Goal: Task Accomplishment & Management: Use online tool/utility

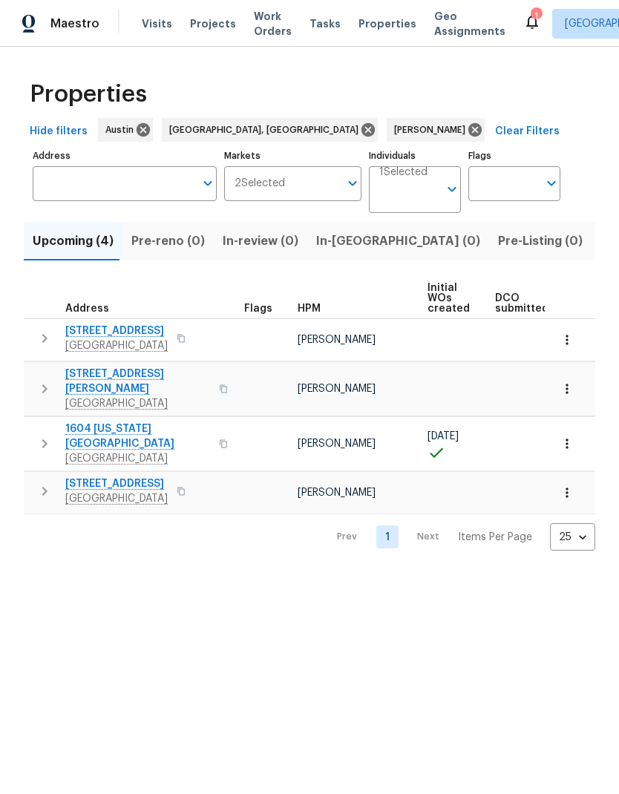
click at [600, 236] on span "Listed (13)" at bounding box center [630, 241] width 61 height 21
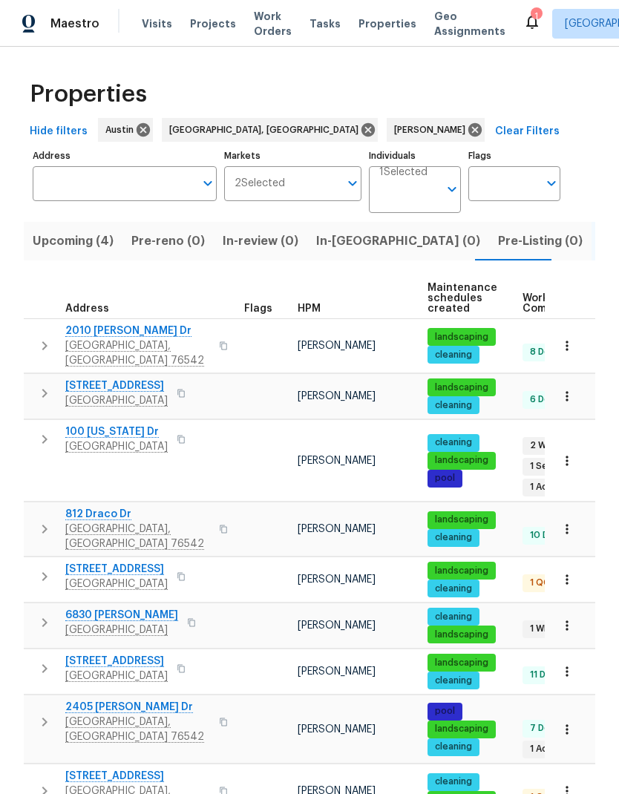
click at [102, 654] on span "[STREET_ADDRESS]" at bounding box center [116, 661] width 102 height 15
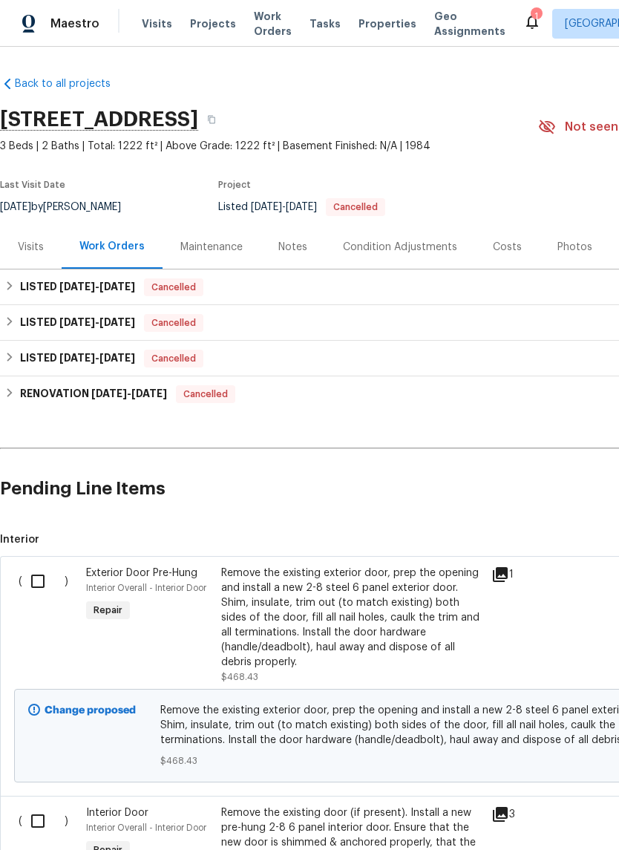
click at [42, 578] on input "checkbox" at bounding box center [43, 580] width 42 height 31
checkbox input "true"
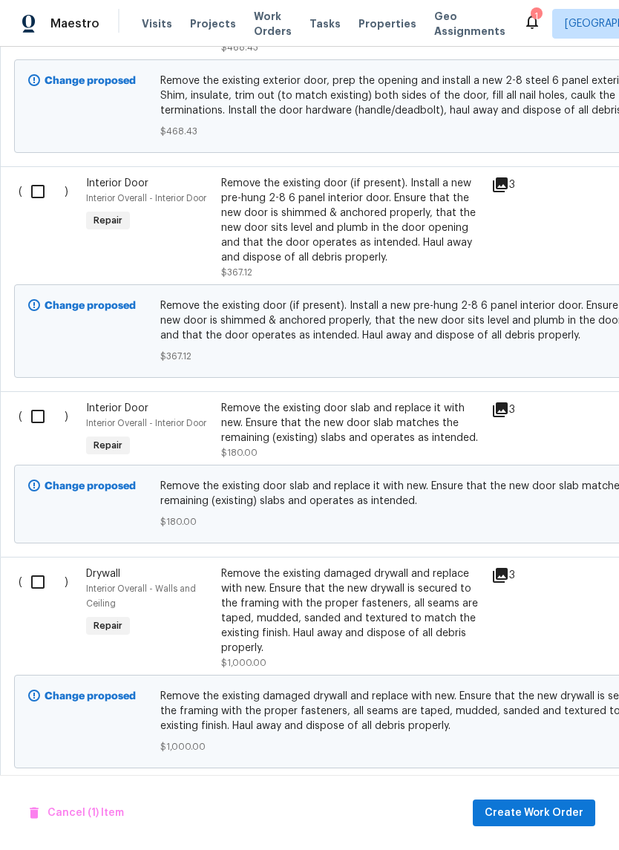
scroll to position [628, 0]
click at [36, 597] on input "checkbox" at bounding box center [43, 582] width 42 height 31
checkbox input "true"
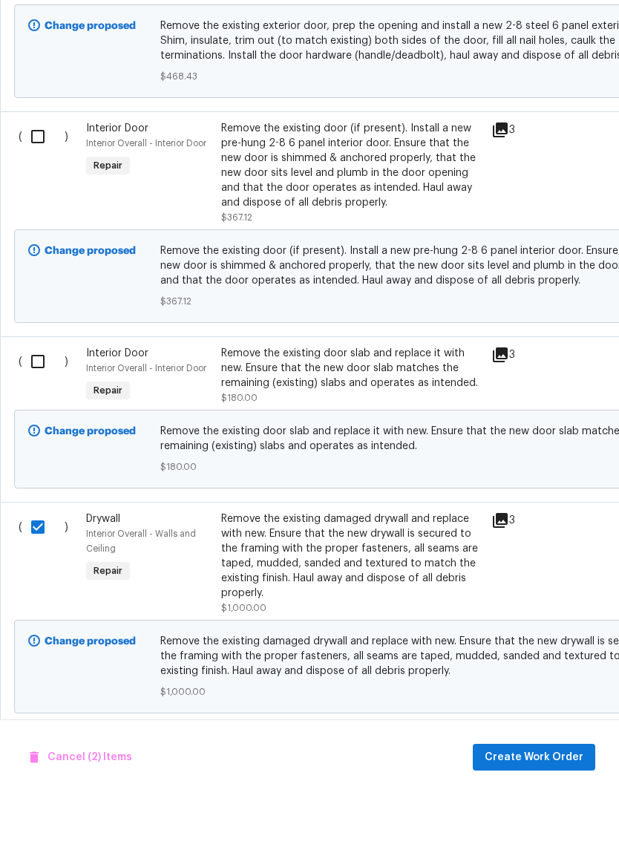
scroll to position [36, 0]
click at [546, 804] on span "Create Work Order" at bounding box center [533, 813] width 99 height 19
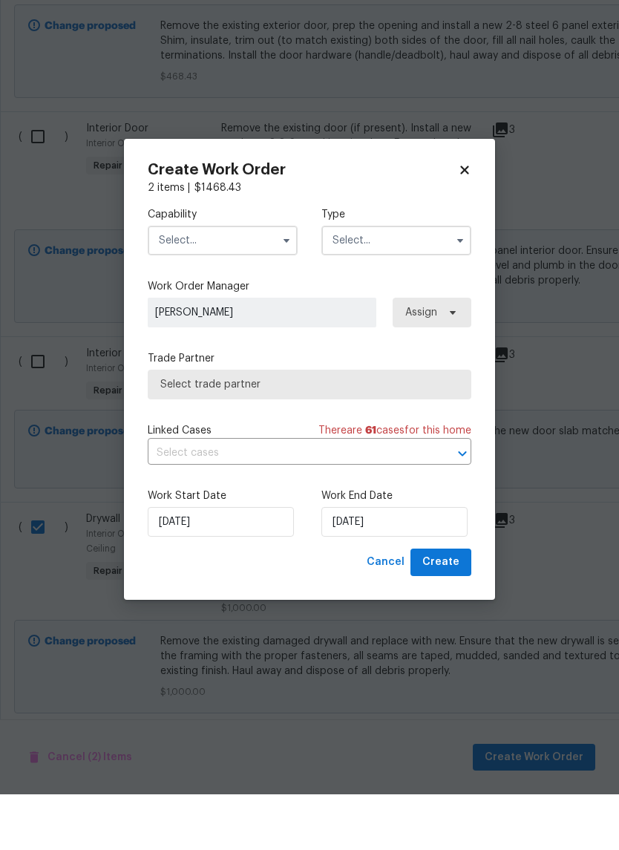
click at [265, 281] on input "text" at bounding box center [223, 296] width 150 height 30
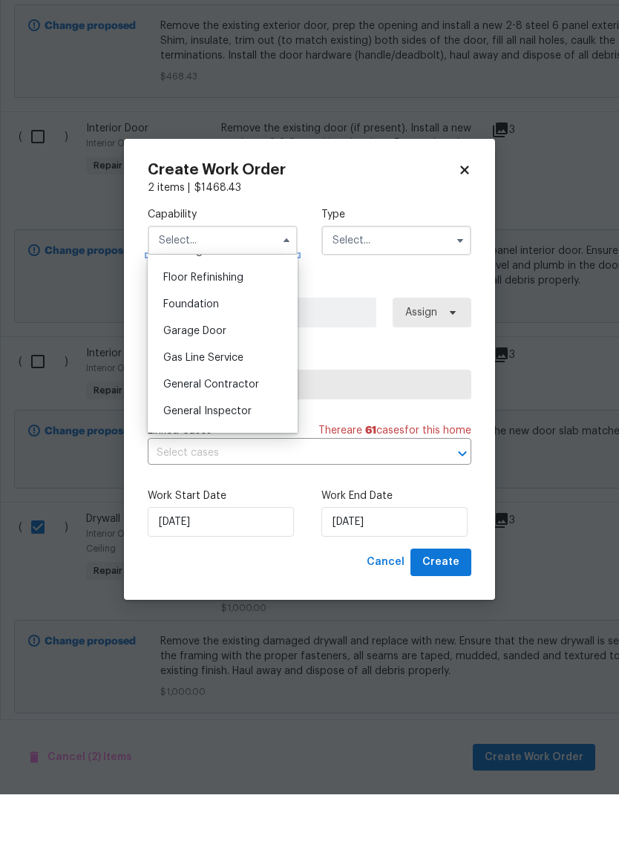
scroll to position [594, 0]
click at [277, 429] on div "General Contractor" at bounding box center [222, 442] width 142 height 27
type input "General Contractor"
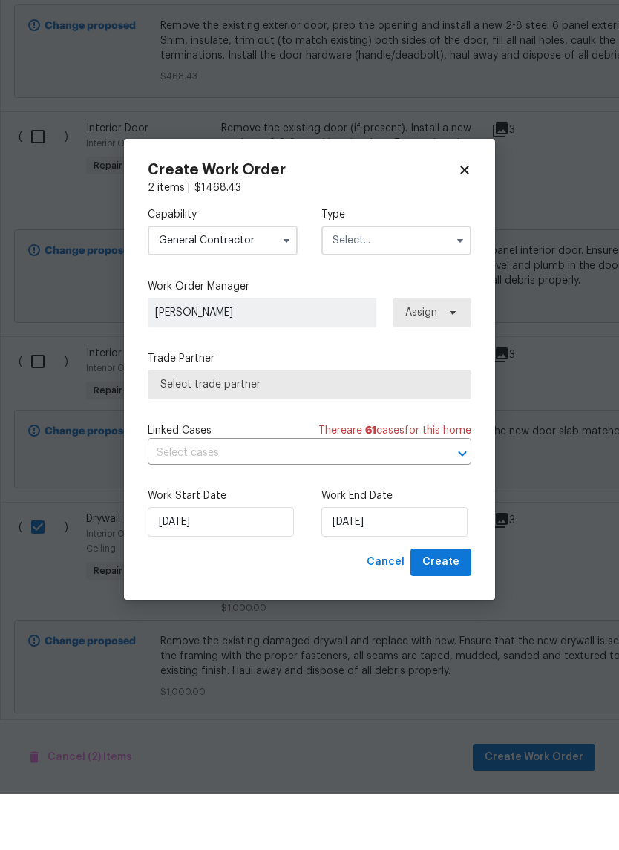
click at [433, 281] on input "text" at bounding box center [396, 296] width 150 height 30
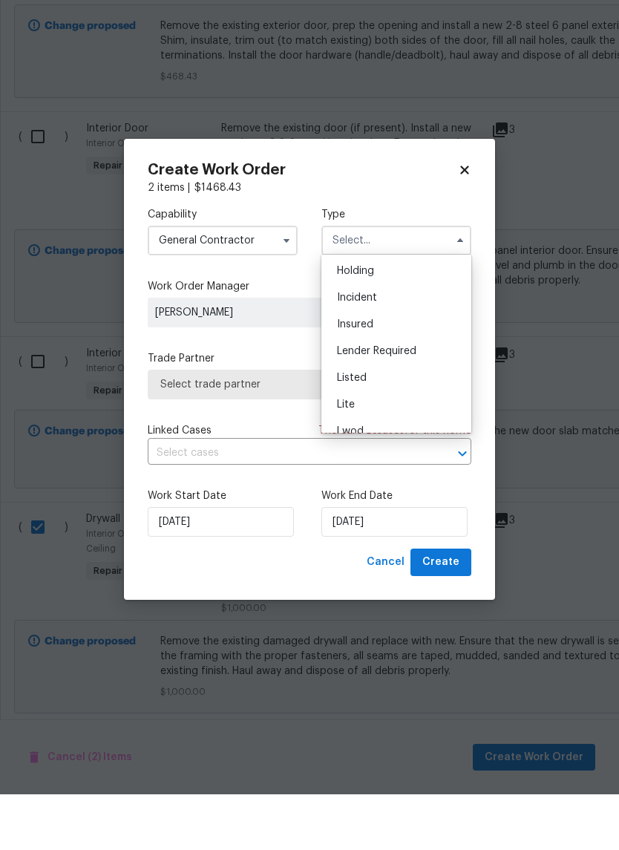
scroll to position [60, 0]
click at [415, 414] on div "Listed" at bounding box center [396, 427] width 142 height 27
type input "Listed"
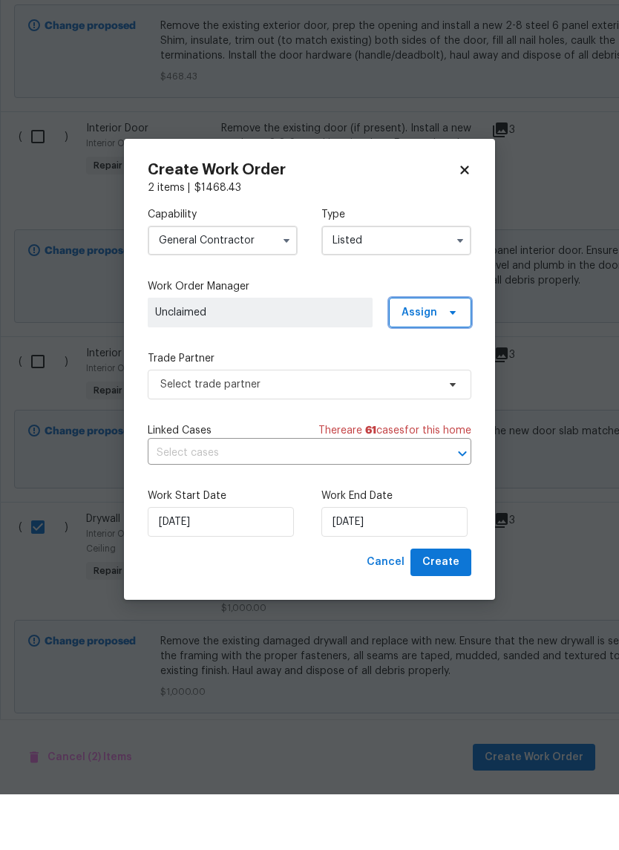
click at [450, 353] on span "Assign" at bounding box center [430, 368] width 82 height 30
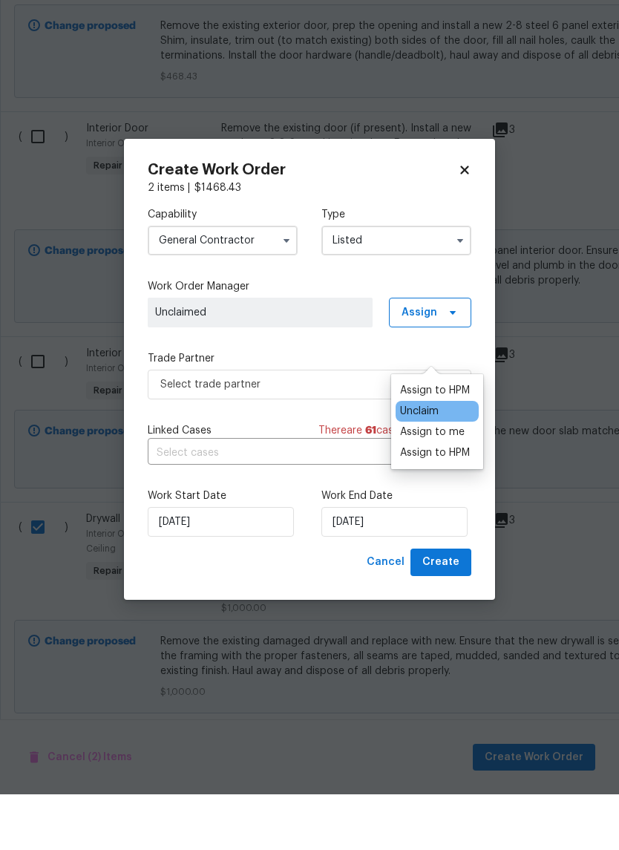
click at [461, 480] on div "Assign to me" at bounding box center [432, 487] width 65 height 15
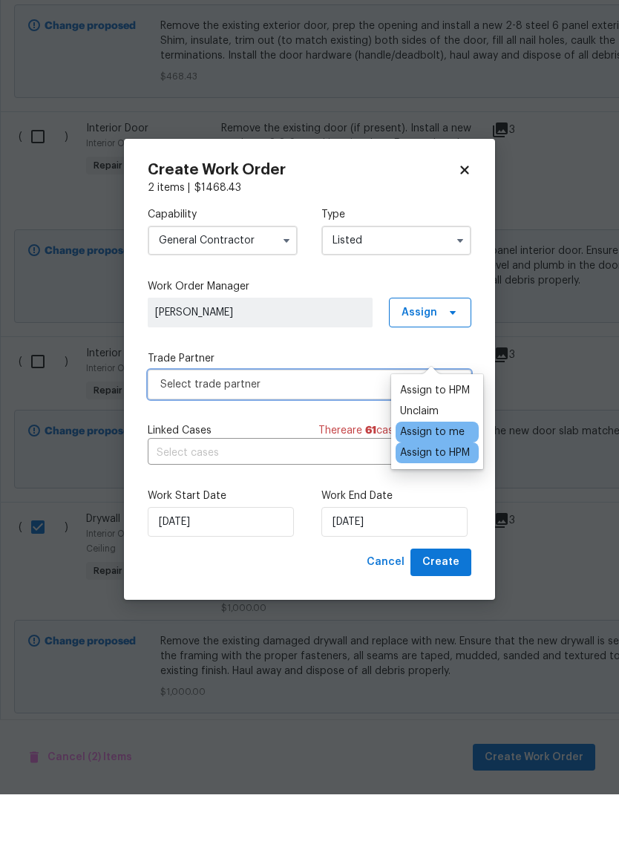
click at [335, 433] on span "Select trade partner" at bounding box center [298, 440] width 277 height 15
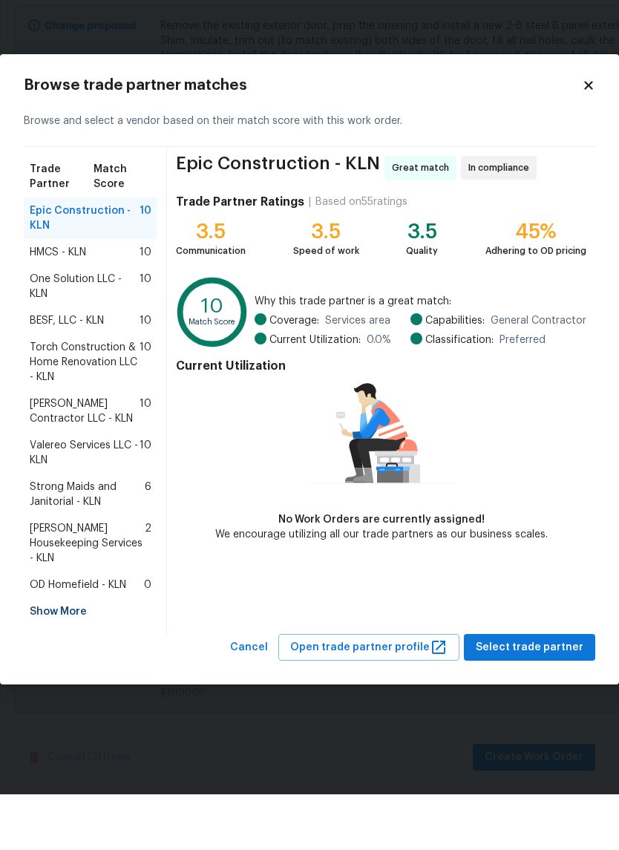
click at [114, 395] on span "Torch Construction & Home Renovation LLC - KLN" at bounding box center [85, 417] width 110 height 45
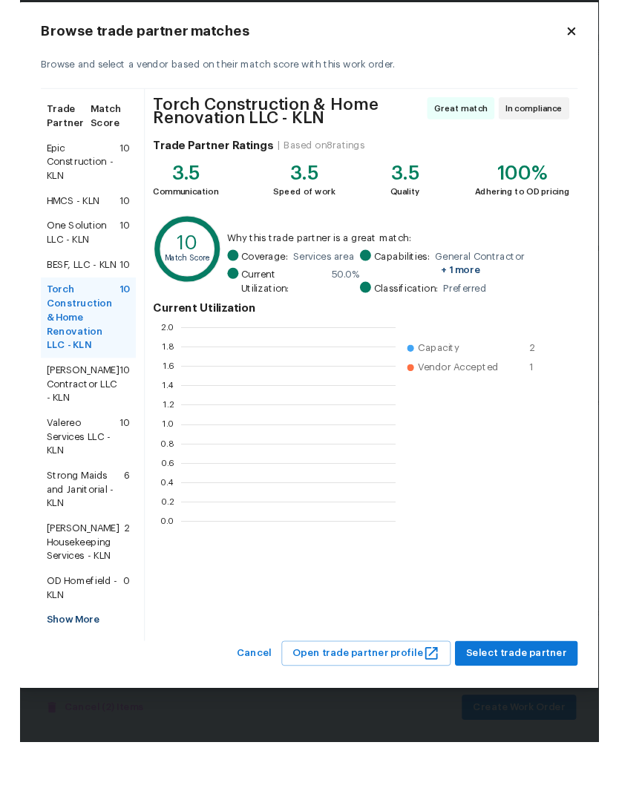
scroll to position [208, 230]
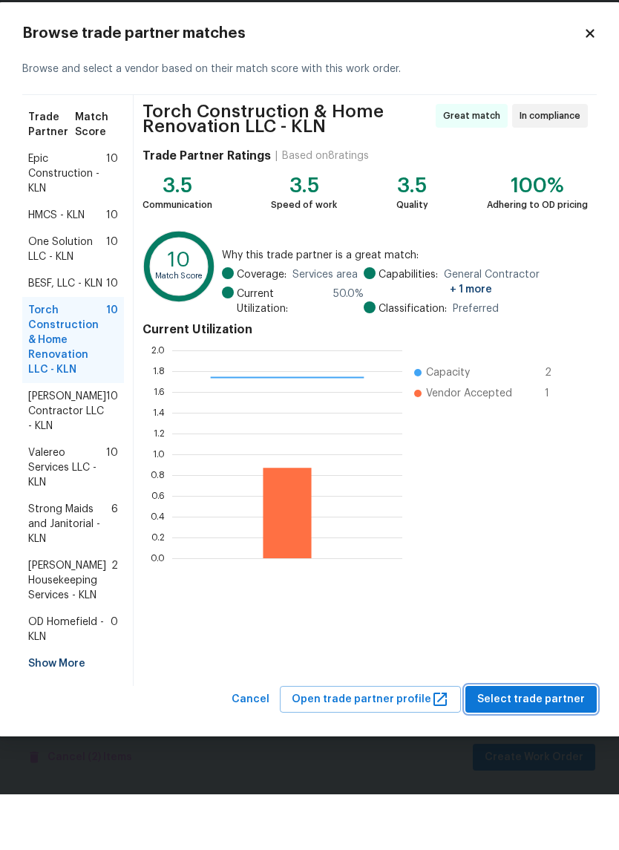
click at [553, 741] on button "Select trade partner" at bounding box center [530, 754] width 131 height 27
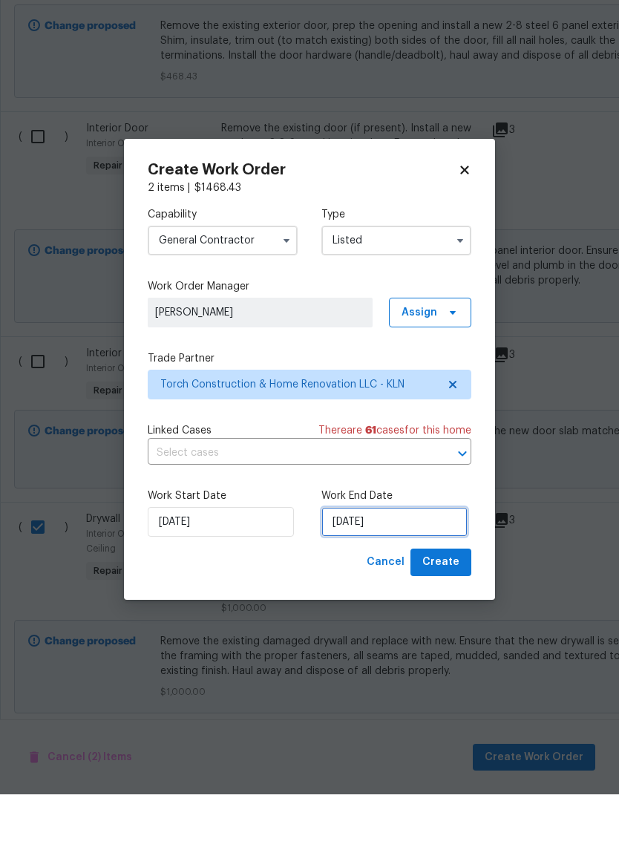
click at [395, 562] on input "9/4/2025" at bounding box center [394, 577] width 146 height 30
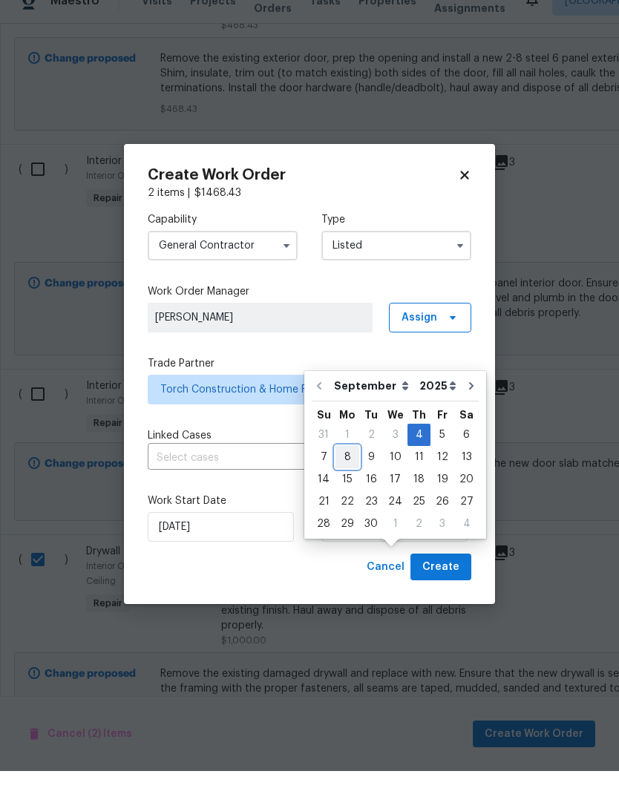
click at [354, 470] on div "8" at bounding box center [347, 480] width 24 height 21
type input "9/8/2025"
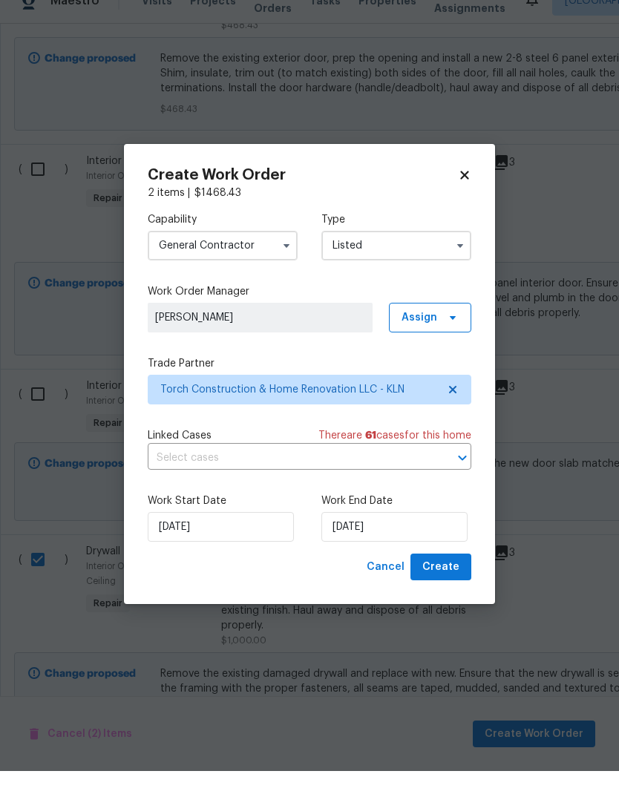
scroll to position [59, 0]
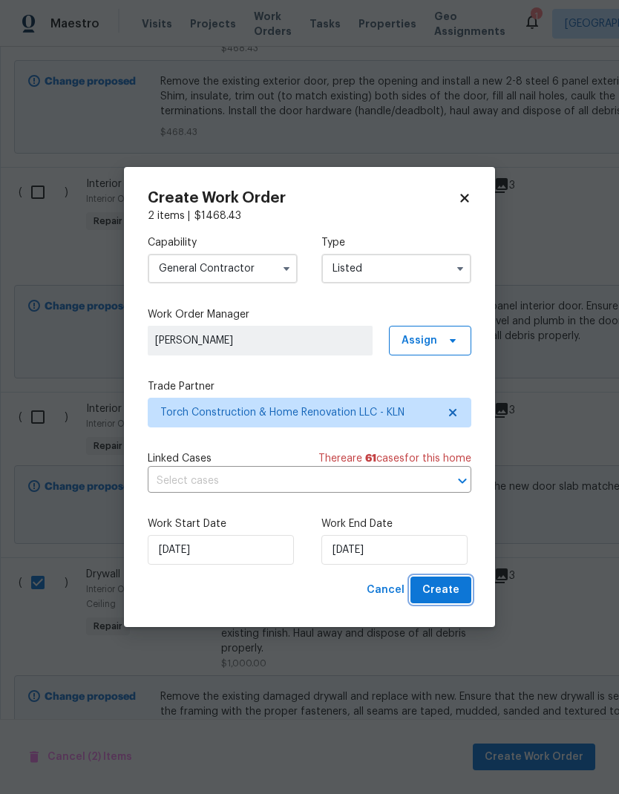
click at [455, 589] on span "Create" at bounding box center [440, 590] width 37 height 19
checkbox input "false"
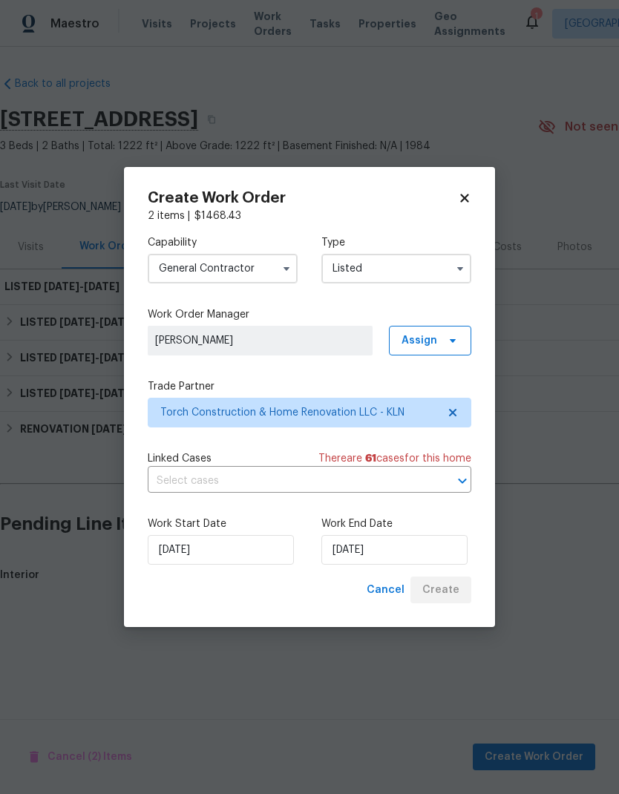
scroll to position [0, 0]
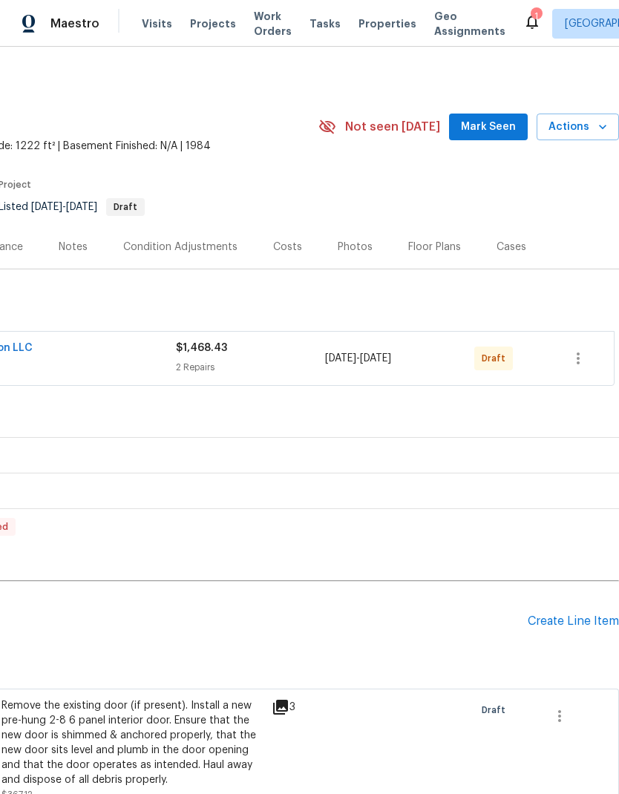
scroll to position [0, 220]
click at [575, 360] on icon "button" at bounding box center [578, 358] width 18 height 18
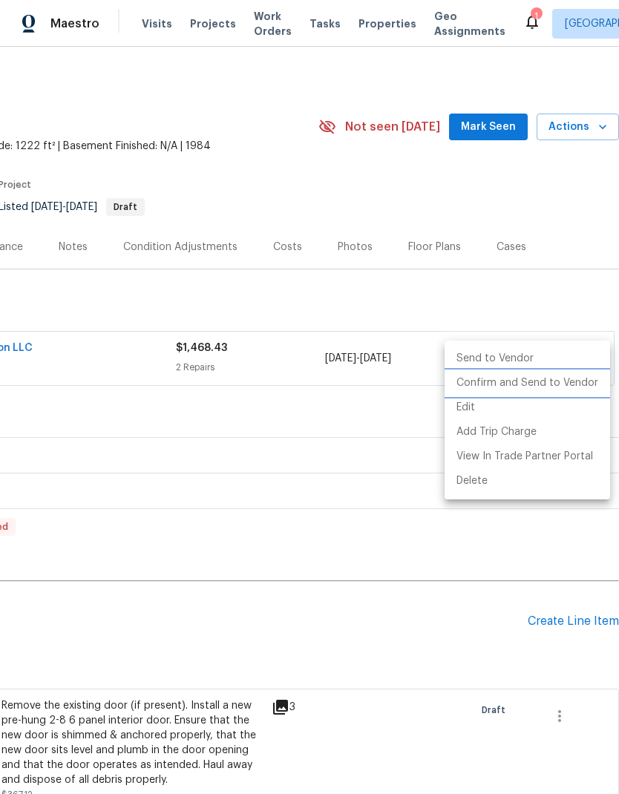
click at [553, 381] on li "Confirm and Send to Vendor" at bounding box center [526, 383] width 165 height 24
